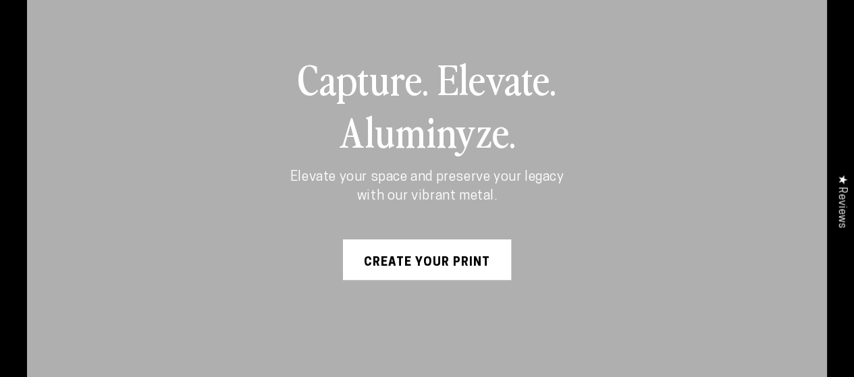
scroll to position [203, 0]
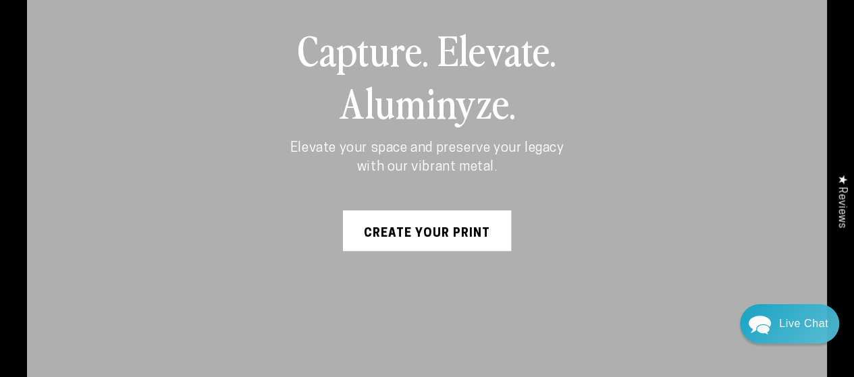
click at [414, 238] on link "Create Your Print" at bounding box center [427, 231] width 168 height 41
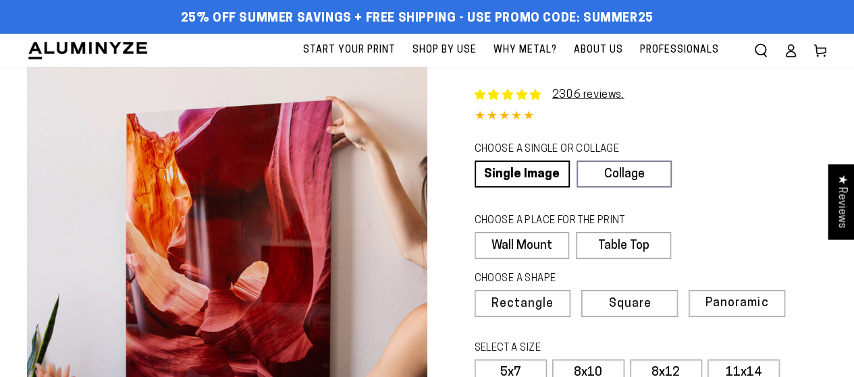
select select "**********"
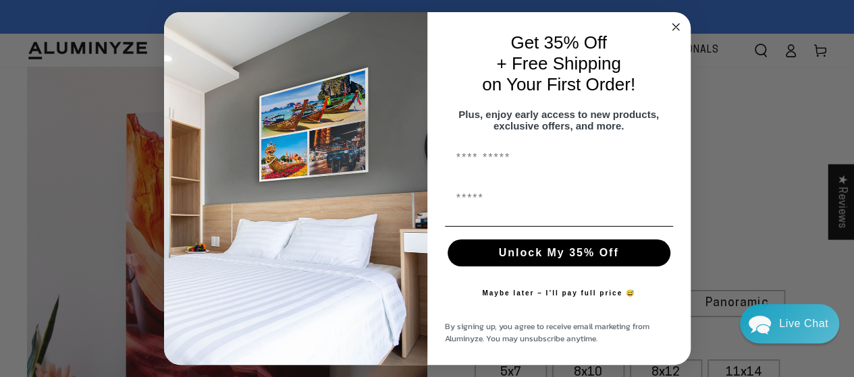
click at [678, 25] on circle "Close dialog" at bounding box center [676, 27] width 16 height 16
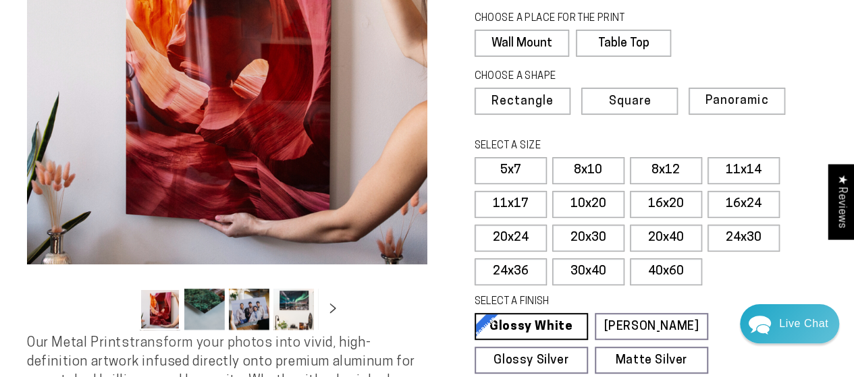
scroll to position [135, 0]
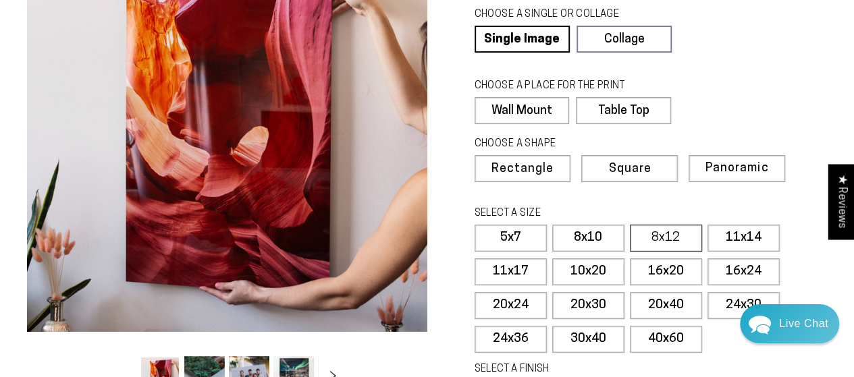
click at [668, 236] on label "8x12" at bounding box center [666, 238] width 72 height 27
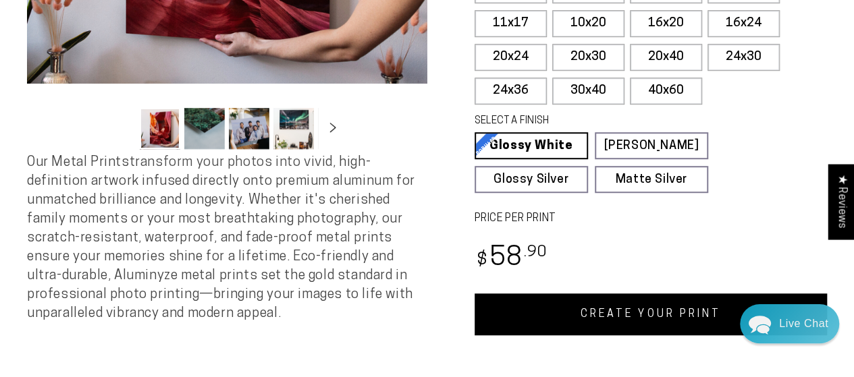
scroll to position [405, 0]
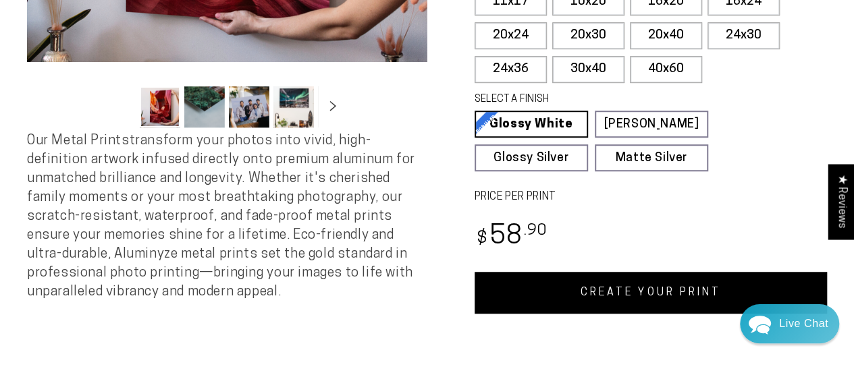
click at [623, 300] on link "CREATE YOUR PRINT" at bounding box center [651, 293] width 353 height 42
